Goal: Task Accomplishment & Management: Manage account settings

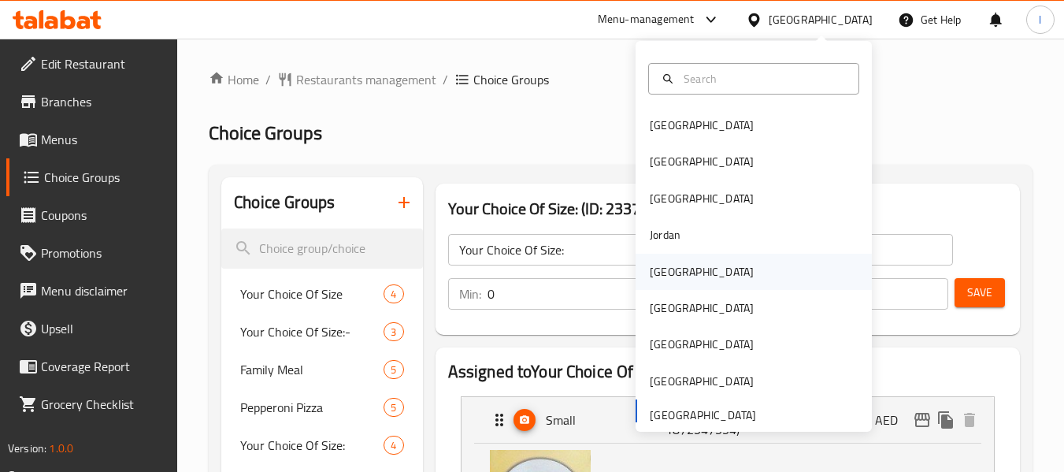
click at [653, 275] on div "[GEOGRAPHIC_DATA]" at bounding box center [701, 271] width 104 height 17
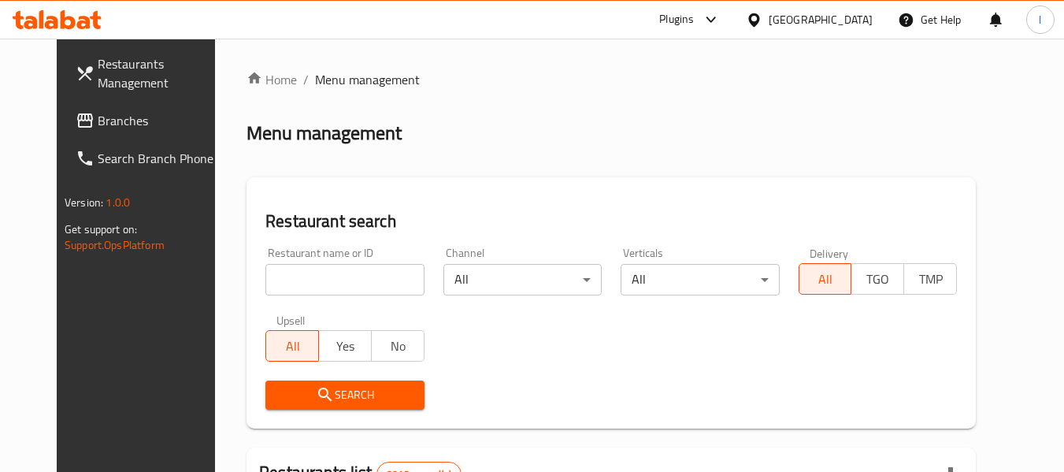
click at [98, 123] on span "Branches" at bounding box center [160, 120] width 124 height 19
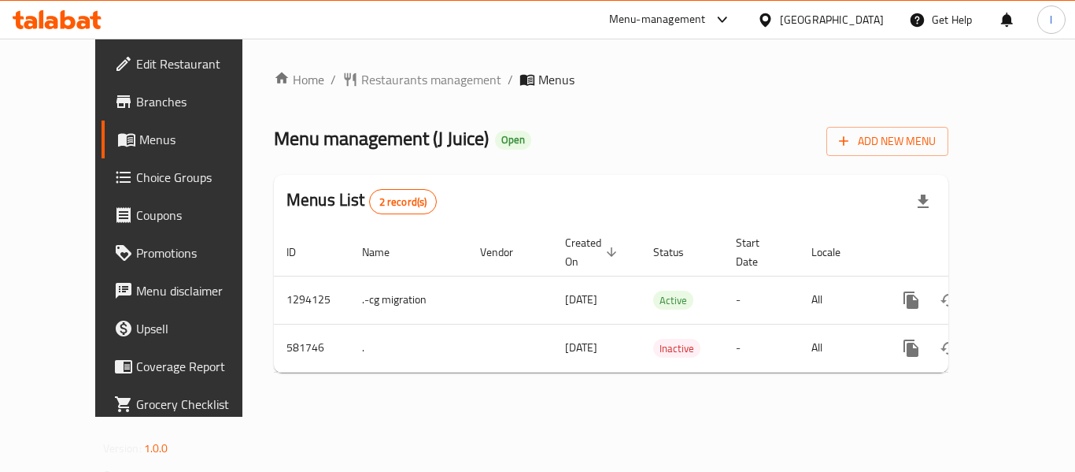
click at [136, 187] on span "Choice Groups" at bounding box center [199, 177] width 126 height 19
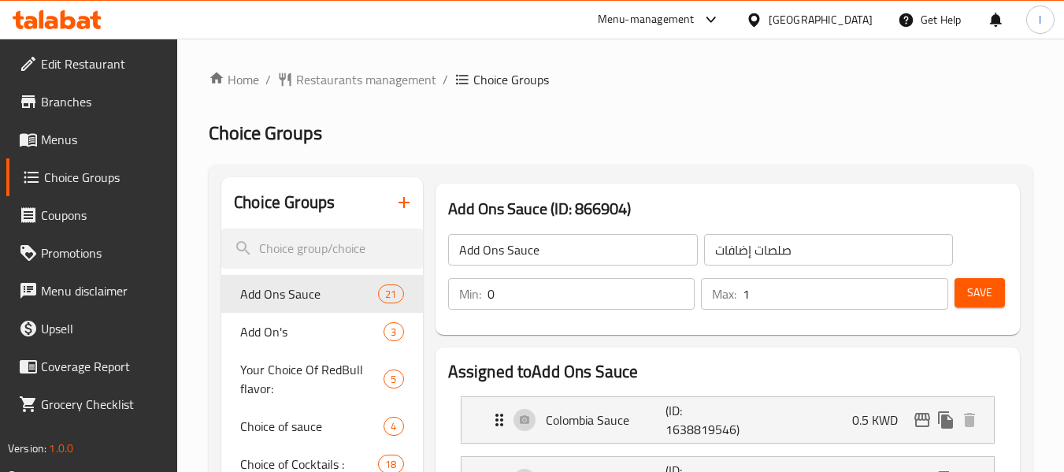
scroll to position [416, 0]
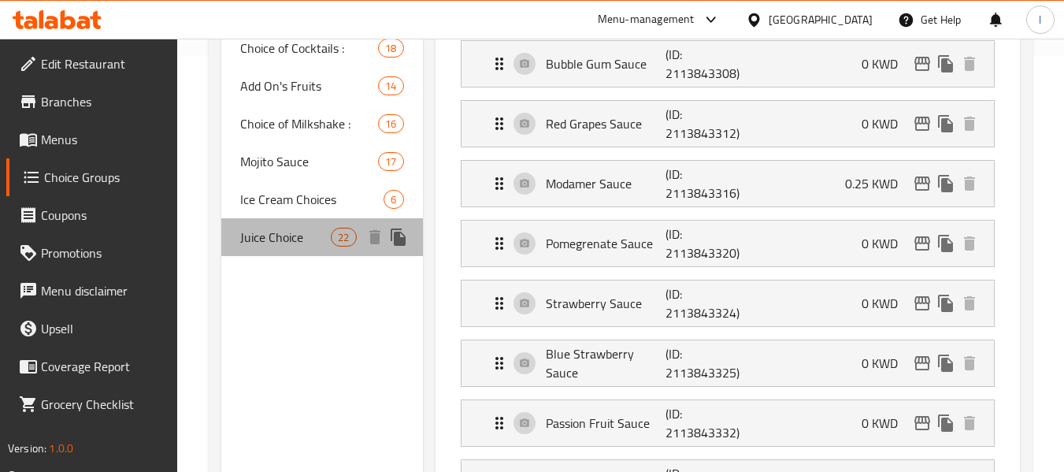
click at [289, 249] on div "Juice Choice 22" at bounding box center [321, 237] width 201 height 38
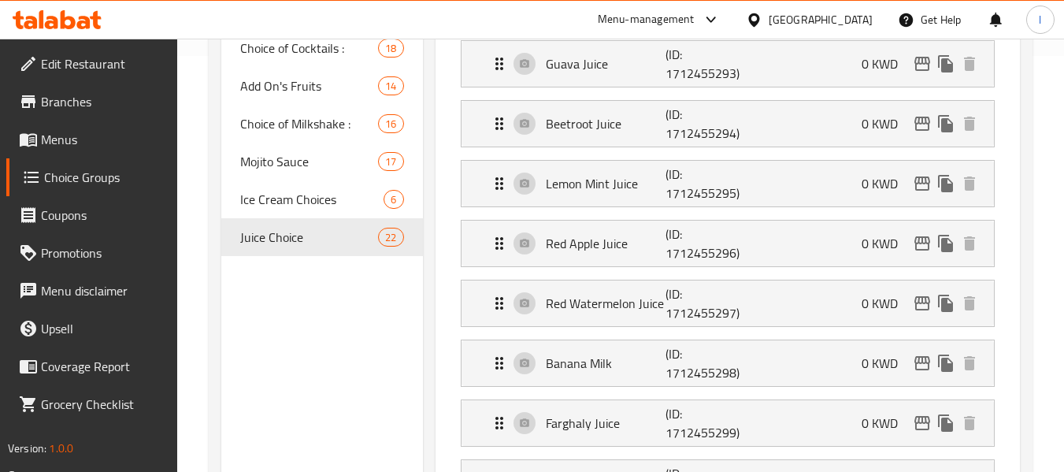
type input "Juice Choice"
type input "خيار عصائر"
type input "1"
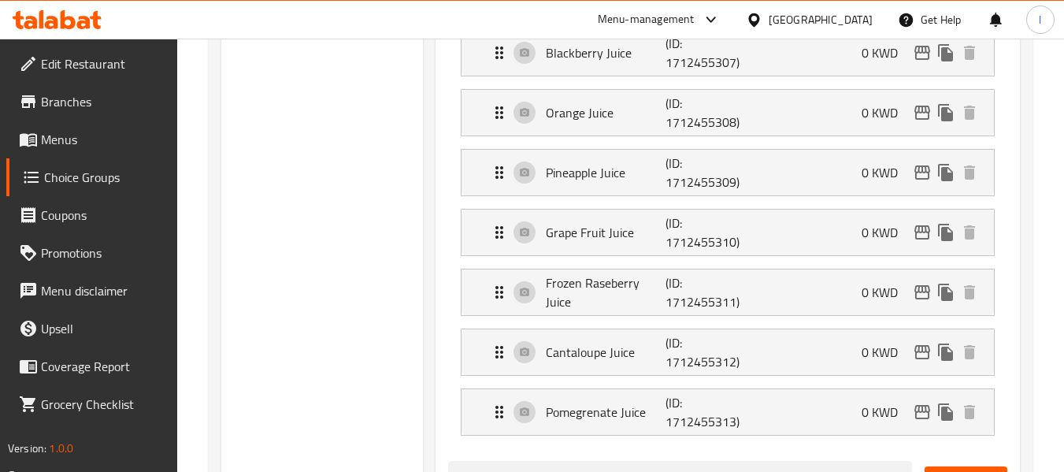
scroll to position [1360, 0]
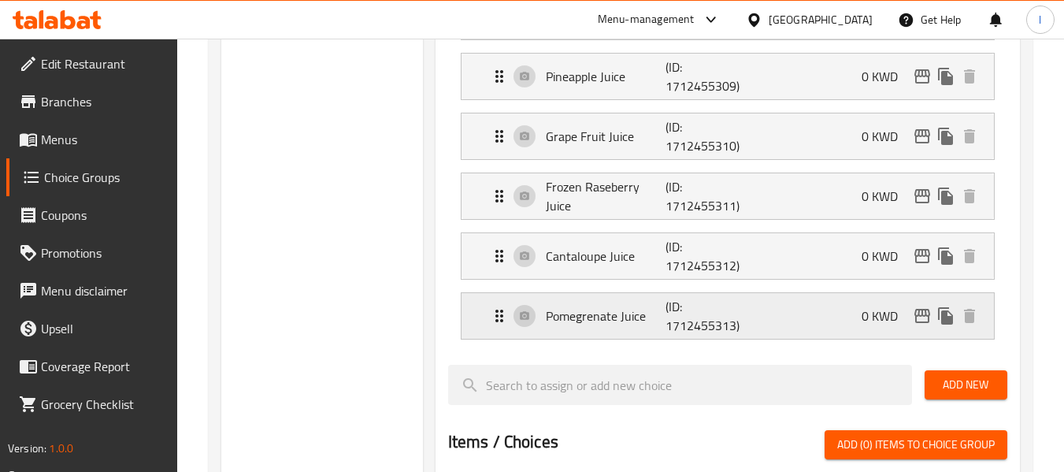
click at [596, 318] on p "Pomegrenate Juice" at bounding box center [606, 315] width 120 height 19
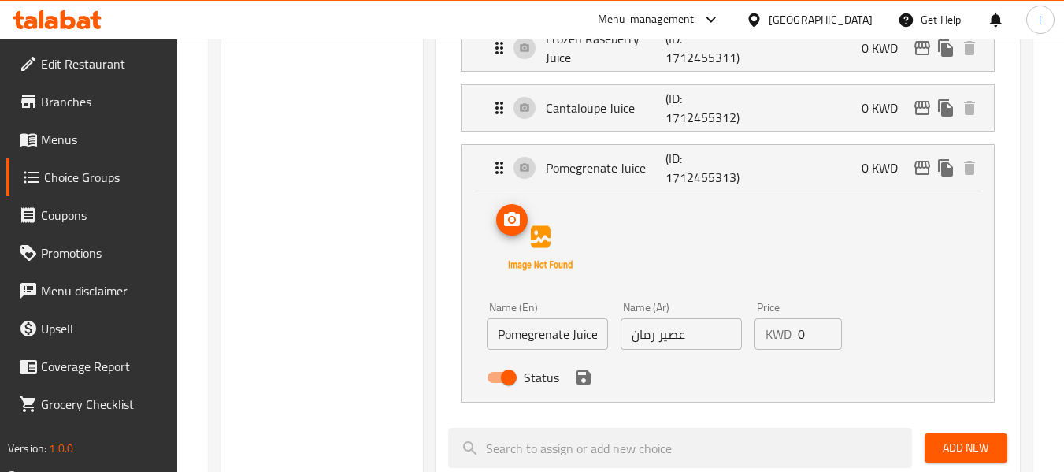
scroll to position [1596, 0]
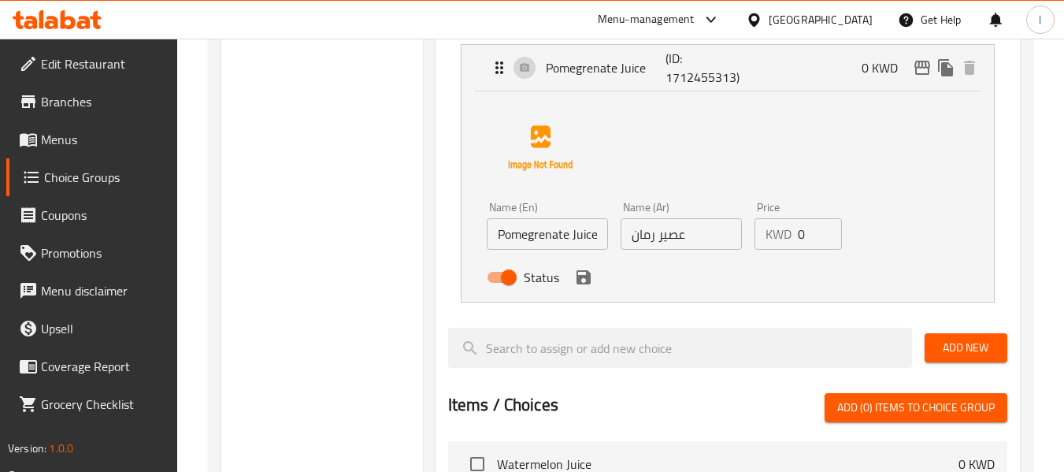
scroll to position [1476, 0]
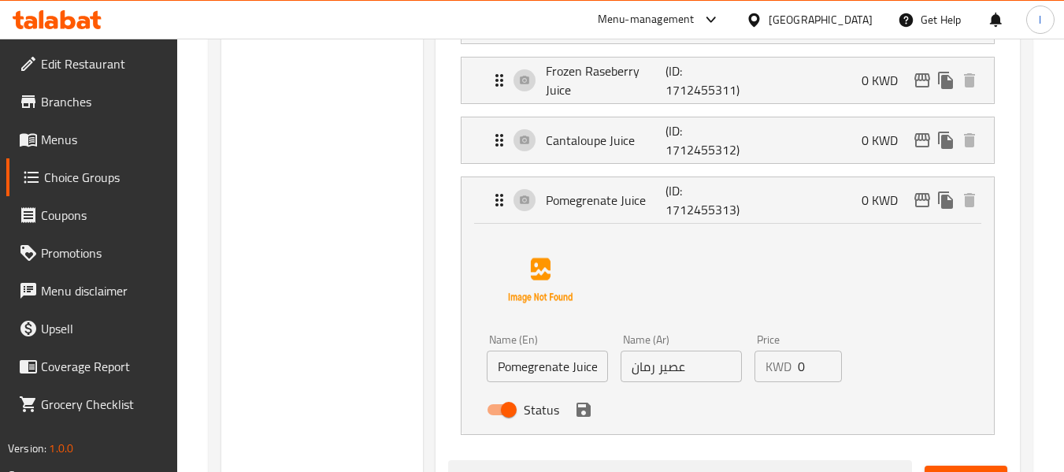
click at [609, 191] on p "Pomegrenate Juice" at bounding box center [606, 200] width 120 height 19
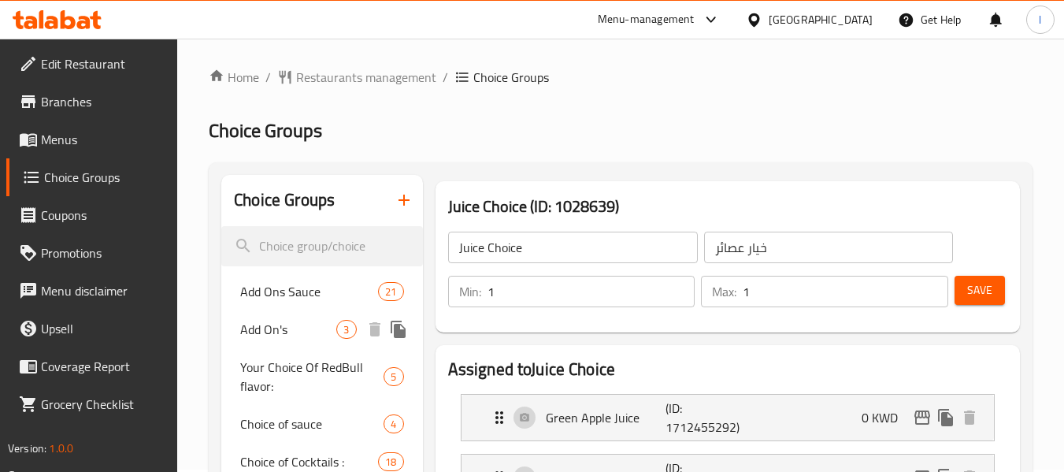
scroll to position [0, 0]
